Goal: Transaction & Acquisition: Register for event/course

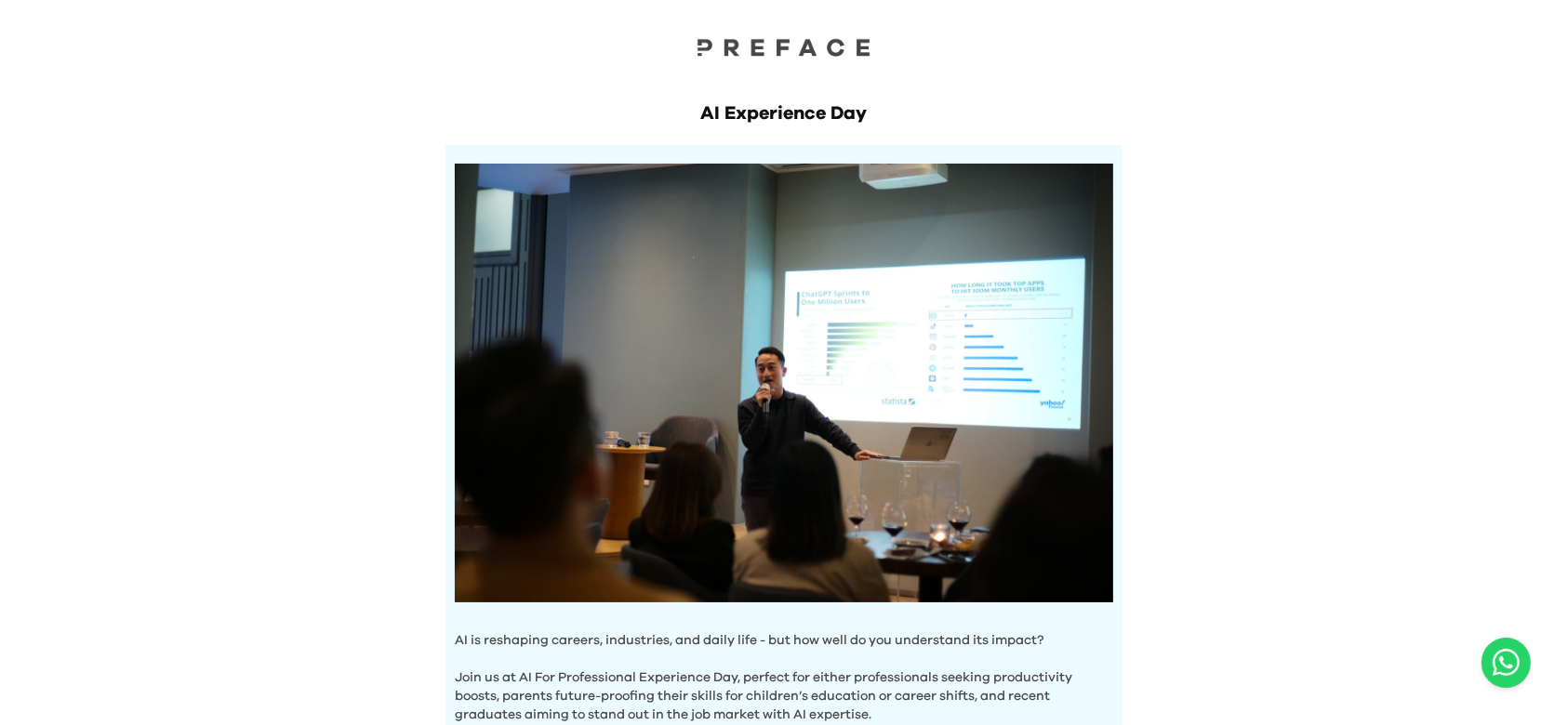
click at [822, 29] on div at bounding box center [784, 31] width 1568 height 63
click at [807, 41] on img at bounding box center [784, 47] width 186 height 19
